Goal: Information Seeking & Learning: Find contact information

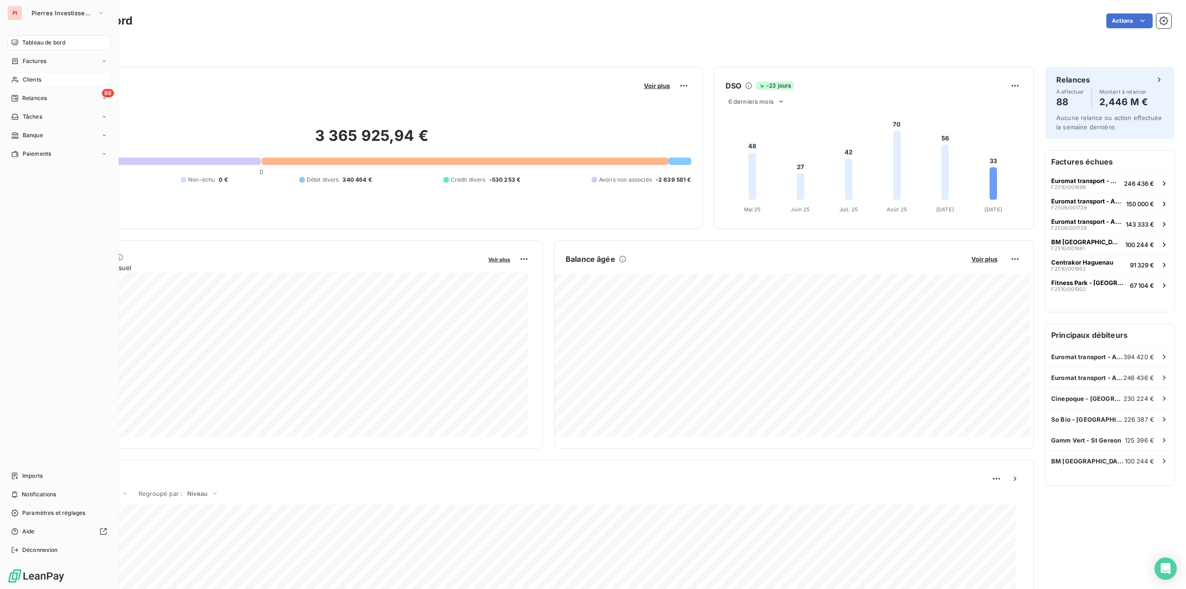
click at [24, 73] on div "Clients" at bounding box center [58, 79] width 103 height 15
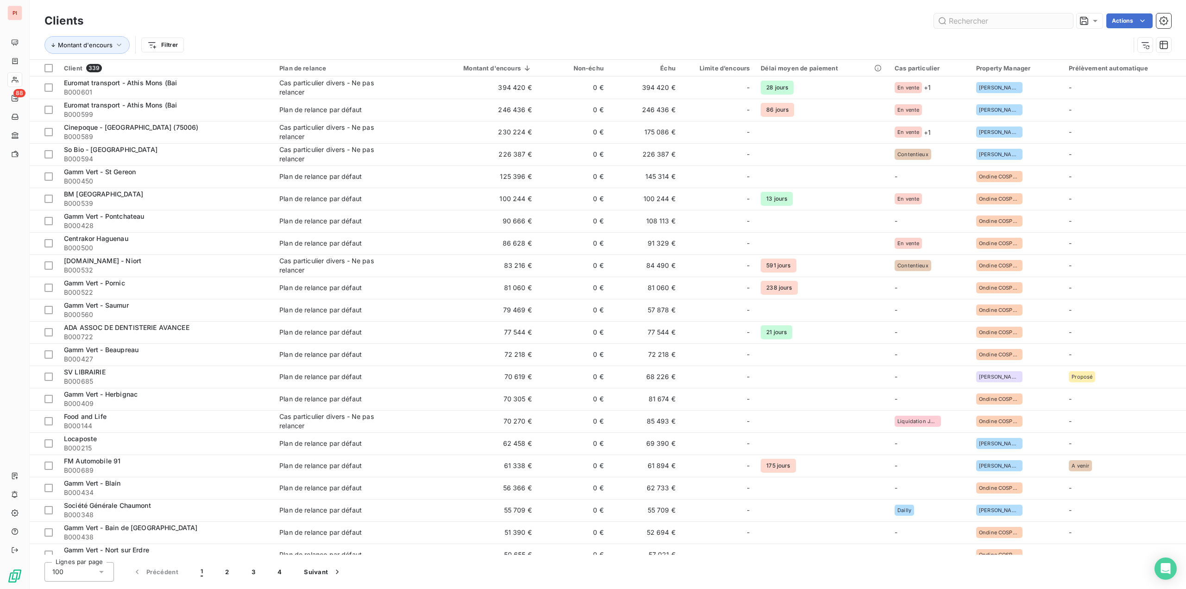
click at [961, 25] on input "text" at bounding box center [1003, 20] width 139 height 15
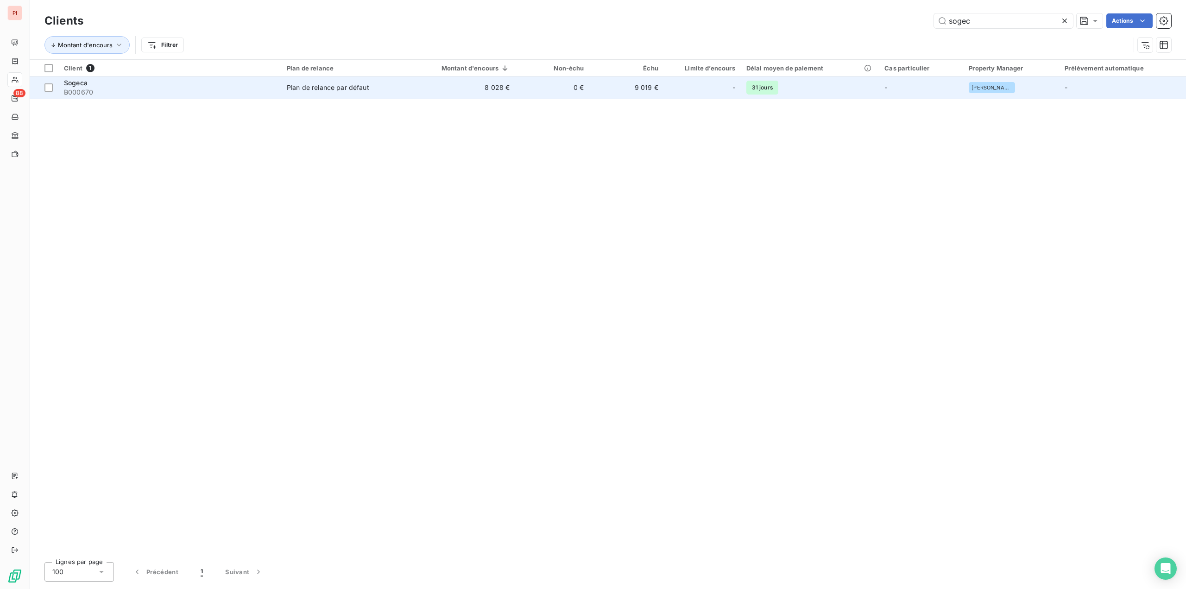
type input "sogec"
click at [269, 88] on span "B000670" at bounding box center [170, 92] width 212 height 9
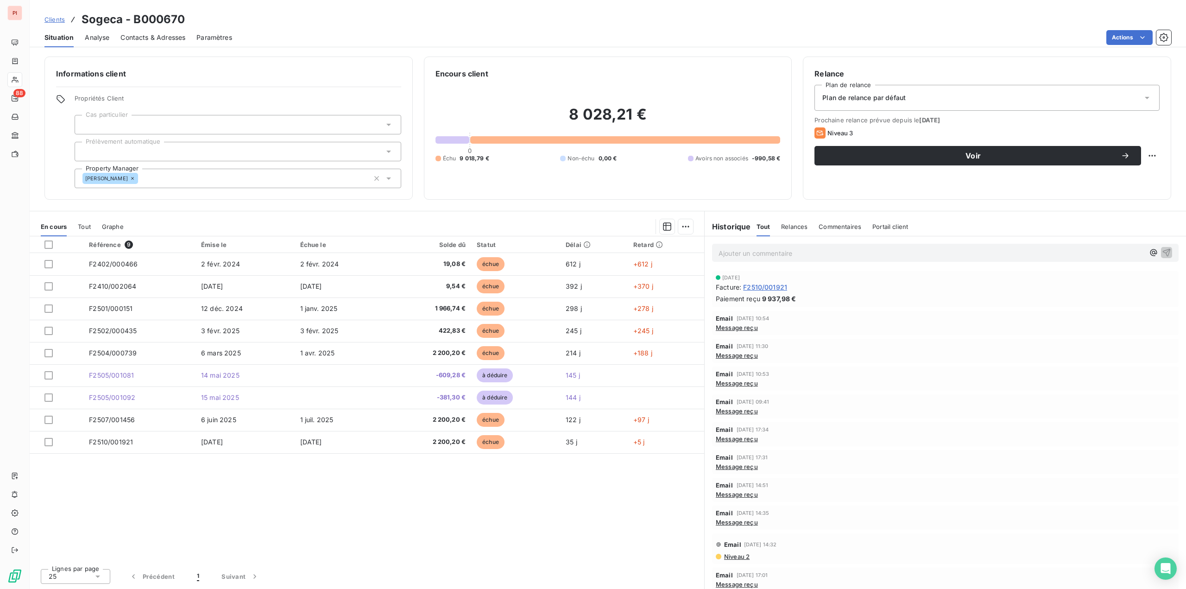
click at [152, 39] on span "Contacts & Adresses" at bounding box center [152, 37] width 65 height 9
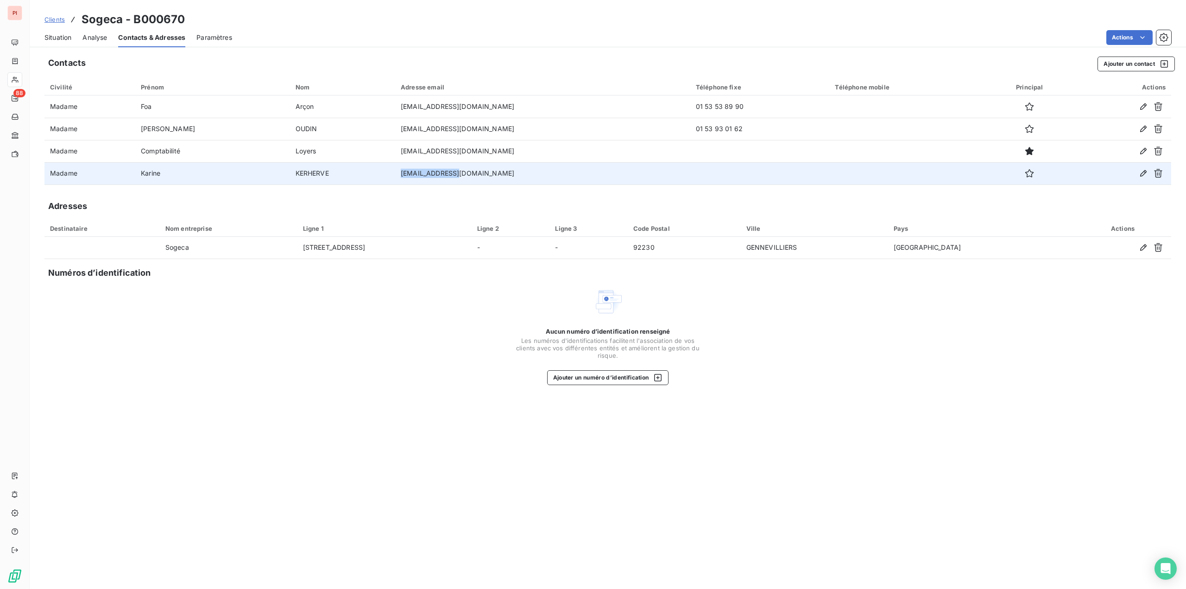
drag, startPoint x: 481, startPoint y: 169, endPoint x: 405, endPoint y: 169, distance: 76.0
click at [405, 169] on tr "Madame [PERSON_NAME] [EMAIL_ADDRESS][DOMAIN_NAME]" at bounding box center [607, 173] width 1127 height 22
copy tr "[EMAIL_ADDRESS][DOMAIN_NAME]"
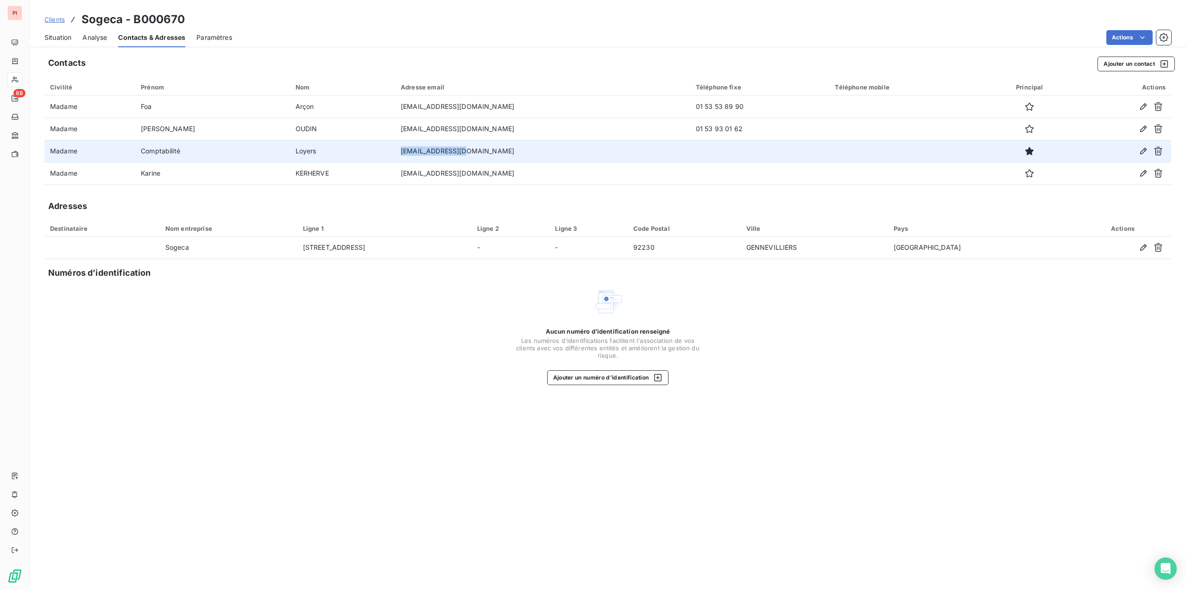
drag, startPoint x: 488, startPoint y: 152, endPoint x: 412, endPoint y: 152, distance: 76.0
click at [412, 152] on tr "Madame Comptabilité Loyers [EMAIL_ADDRESS][DOMAIN_NAME]" at bounding box center [607, 151] width 1127 height 22
copy tr "[EMAIL_ADDRESS][DOMAIN_NAME]"
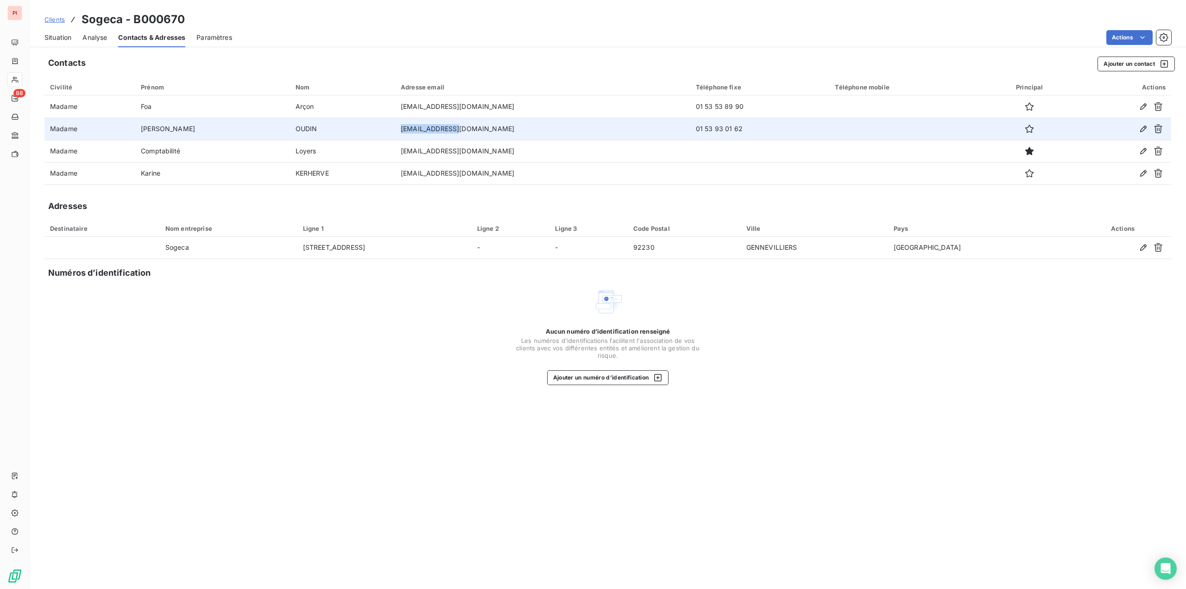
drag, startPoint x: 487, startPoint y: 130, endPoint x: 422, endPoint y: 131, distance: 65.3
click at [422, 131] on td "[EMAIL_ADDRESS][DOMAIN_NAME]" at bounding box center [542, 129] width 295 height 22
copy td "[EMAIL_ADDRESS][DOMAIN_NAME]"
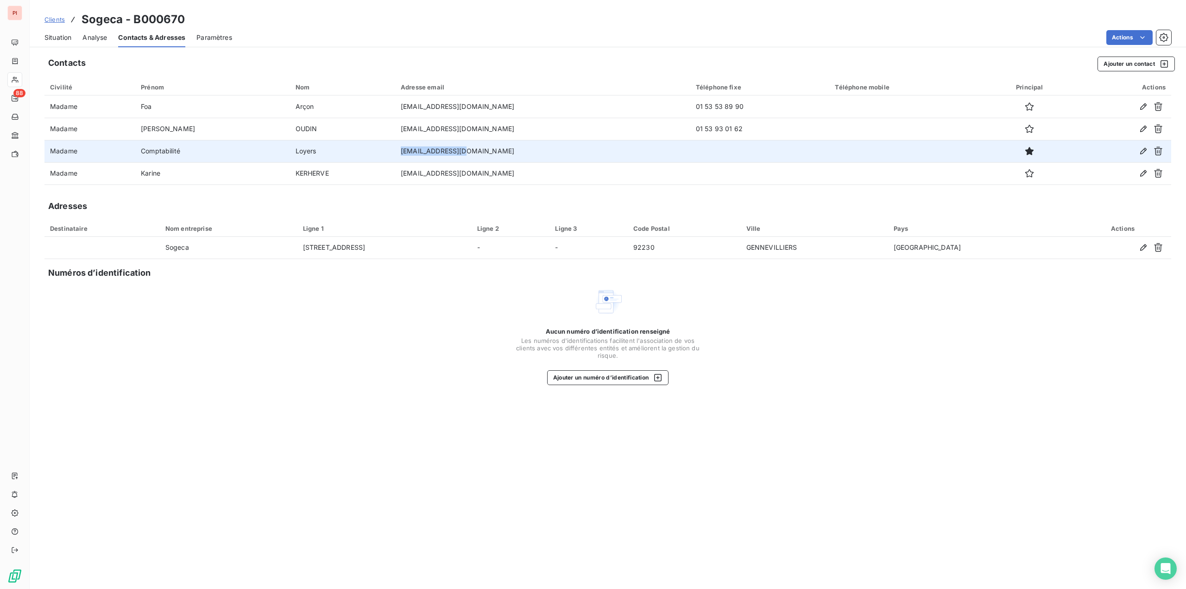
drag, startPoint x: 486, startPoint y: 152, endPoint x: 406, endPoint y: 153, distance: 80.2
click at [406, 153] on tr "Madame Comptabilité Loyers [EMAIL_ADDRESS][DOMAIN_NAME]" at bounding box center [607, 151] width 1127 height 22
copy tr "[EMAIL_ADDRESS][DOMAIN_NAME]"
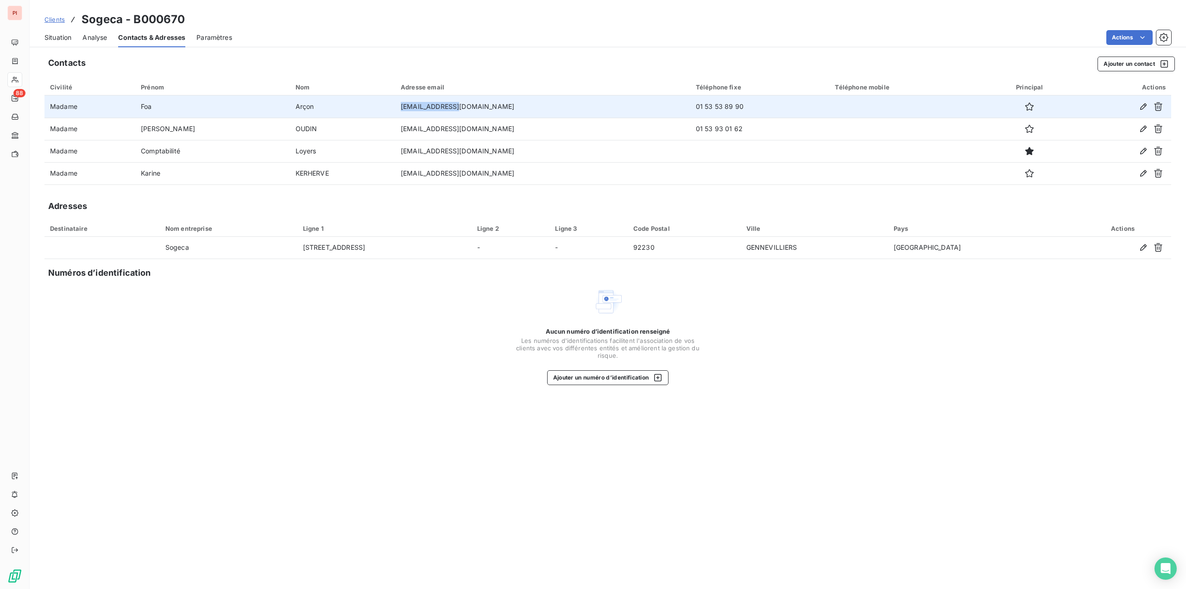
drag, startPoint x: 481, startPoint y: 107, endPoint x: 400, endPoint y: 106, distance: 81.1
click at [401, 107] on tr "Madame Foa Arçon [EMAIL_ADDRESS][DOMAIN_NAME] 01 53 53 89 90" at bounding box center [607, 106] width 1127 height 22
copy tr "Arçon [EMAIL_ADDRESS][DOMAIN_NAME]"
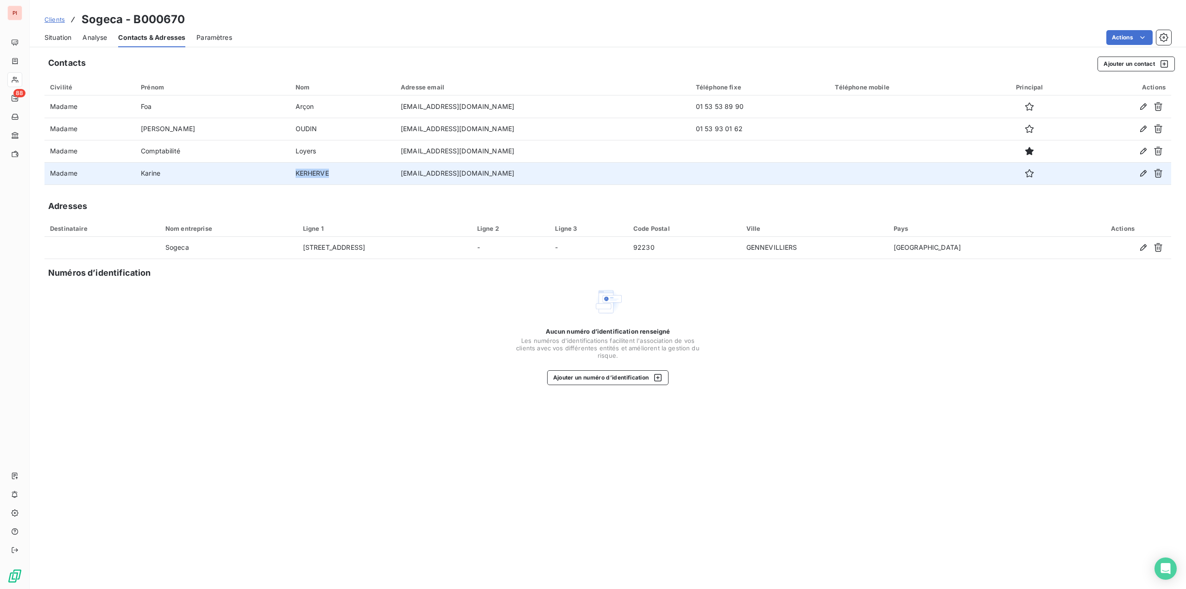
drag, startPoint x: 337, startPoint y: 171, endPoint x: 292, endPoint y: 172, distance: 44.9
click at [292, 172] on td "KERHERVE" at bounding box center [343, 173] width 106 height 22
copy td "KERHERVE"
